Goal: Find contact information: Find contact information

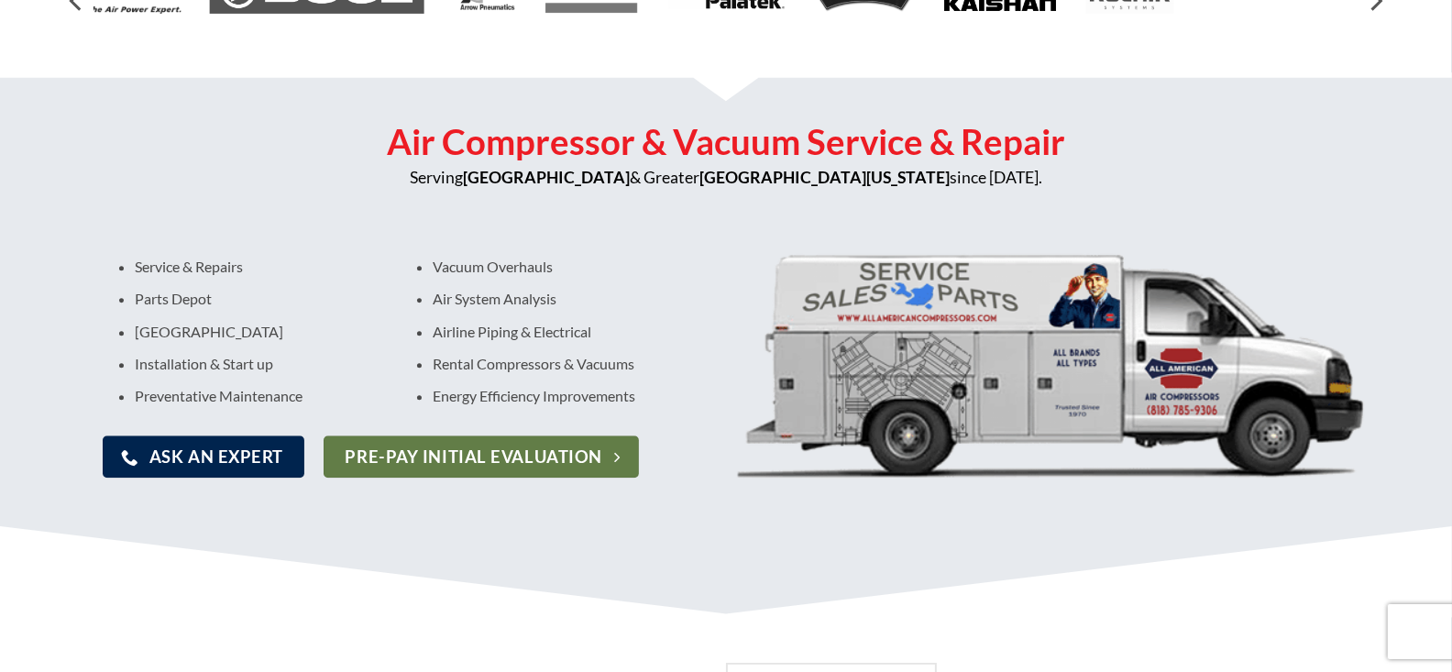
scroll to position [723, 0]
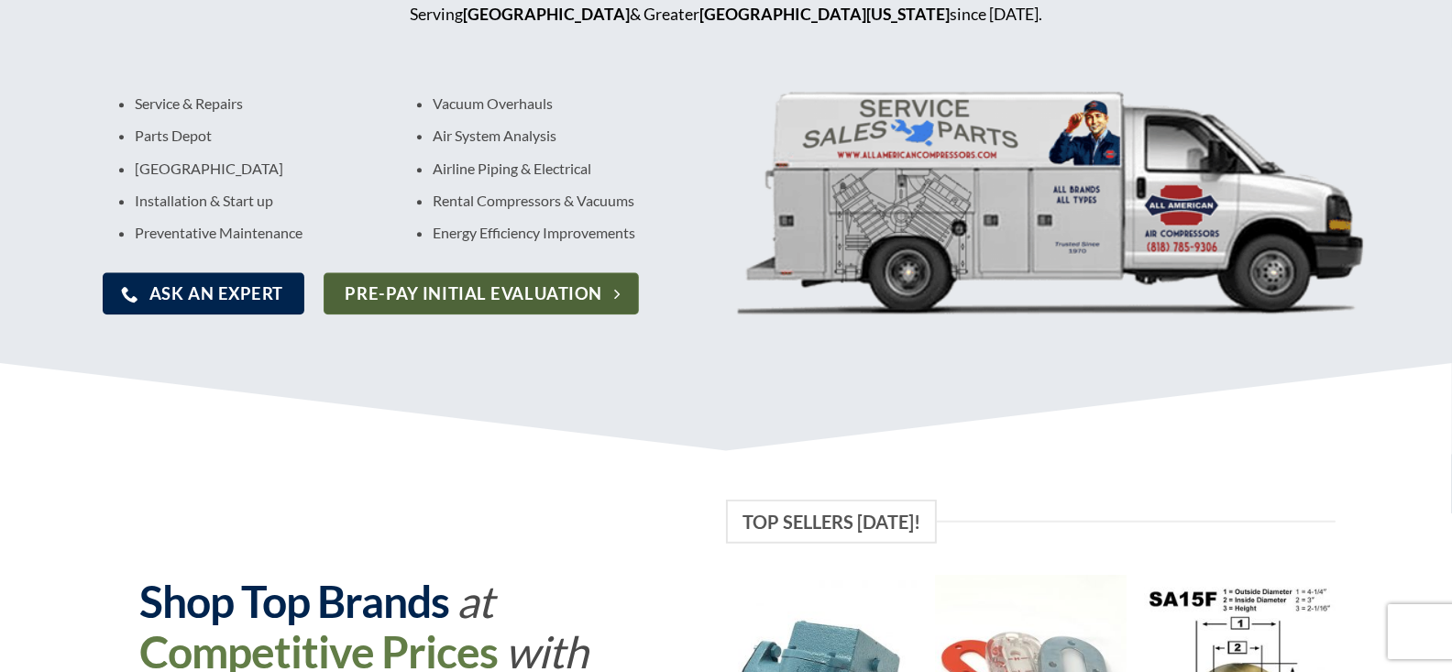
click at [453, 304] on span "Pre-pay Initial Evaluation" at bounding box center [474, 294] width 257 height 27
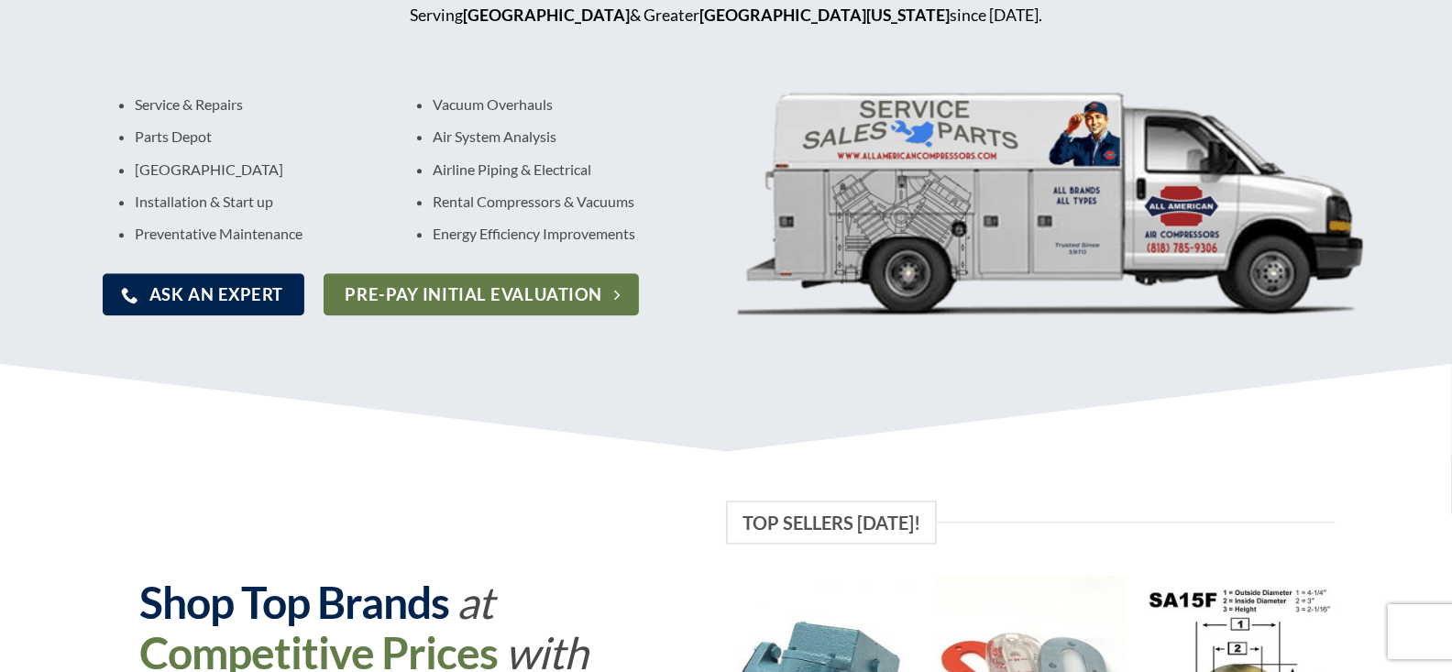
scroll to position [884, 0]
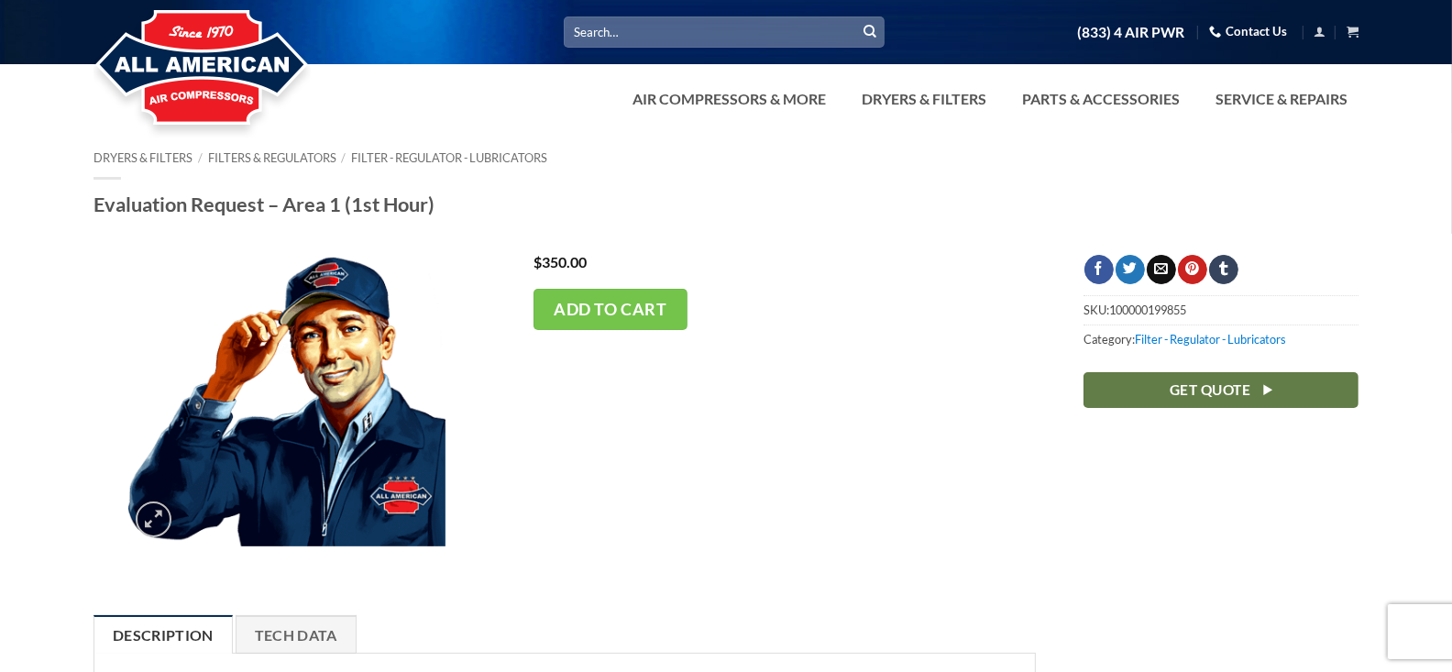
click at [1263, 45] on link "Contact Us" at bounding box center [1248, 31] width 78 height 28
